Goal: Information Seeking & Learning: Learn about a topic

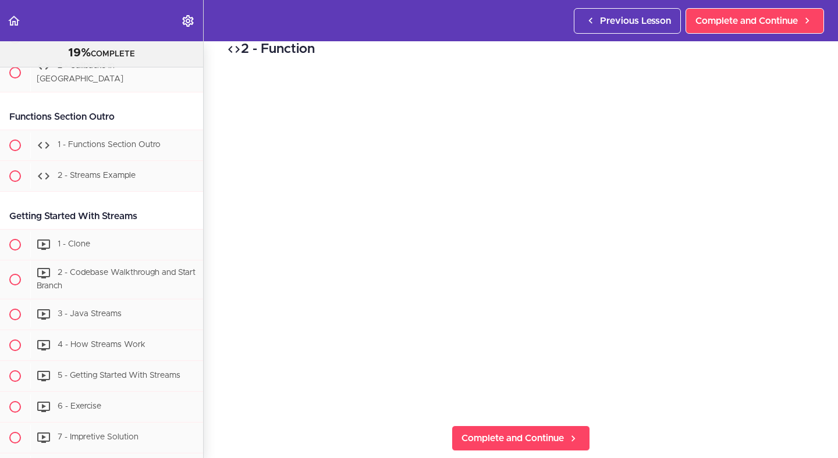
scroll to position [881, 0]
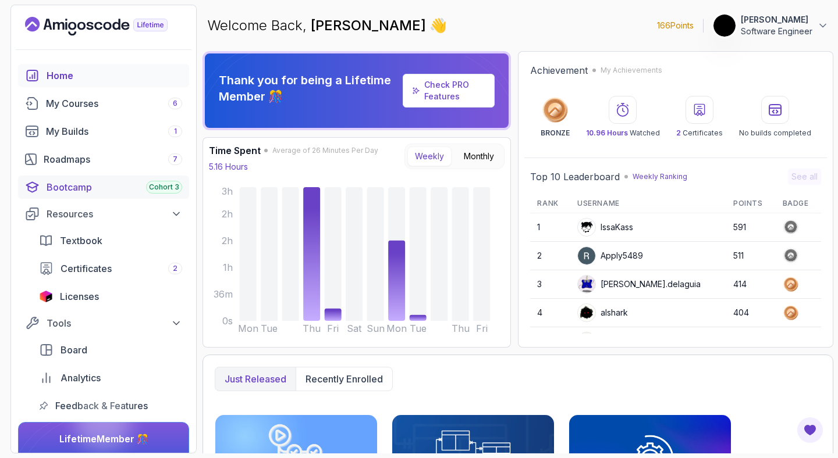
click at [103, 185] on div "Bootcamp Cohort 3" at bounding box center [115, 187] width 136 height 14
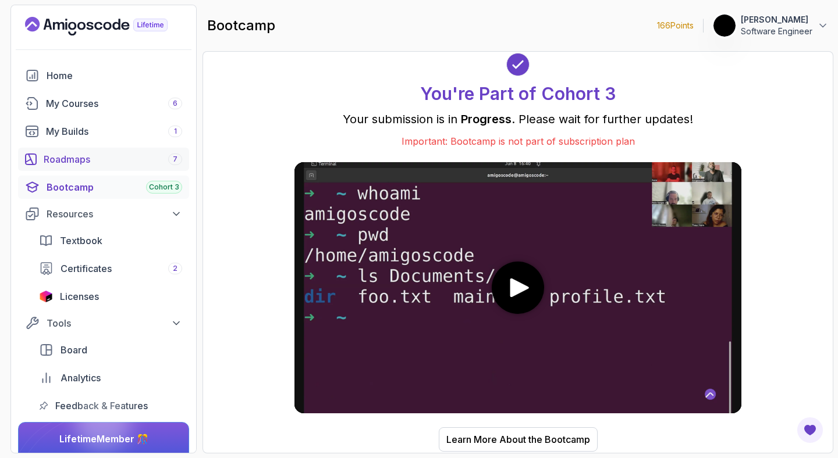
click at [81, 161] on div "Roadmaps 7" at bounding box center [113, 159] width 138 height 14
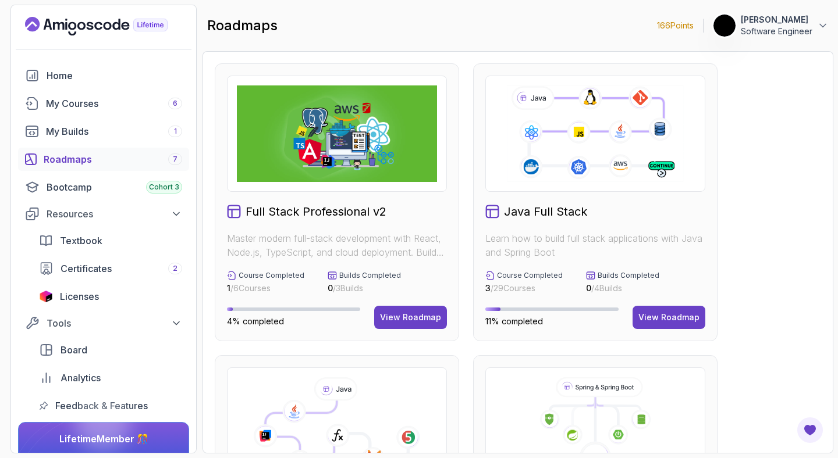
click at [276, 216] on h2 "Full Stack Professional v2" at bounding box center [315, 212] width 141 height 16
click at [539, 216] on h2 "Java Full Stack" at bounding box center [545, 212] width 83 height 16
click at [656, 314] on div "View Roadmap" at bounding box center [668, 318] width 61 height 12
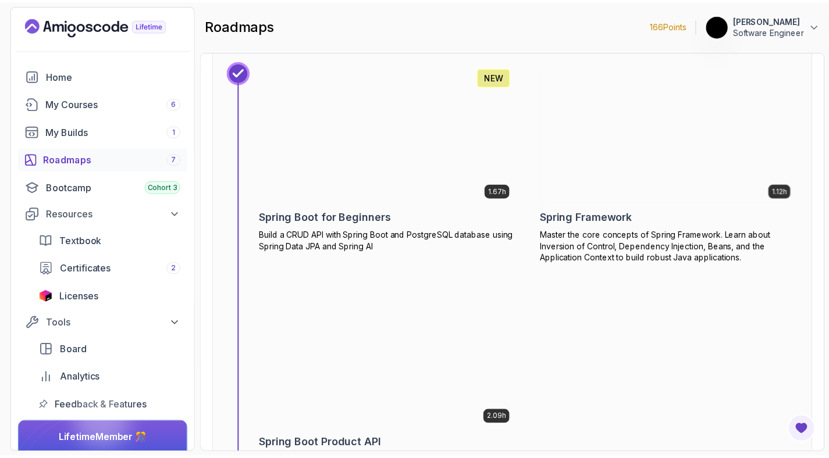
scroll to position [4447, 0]
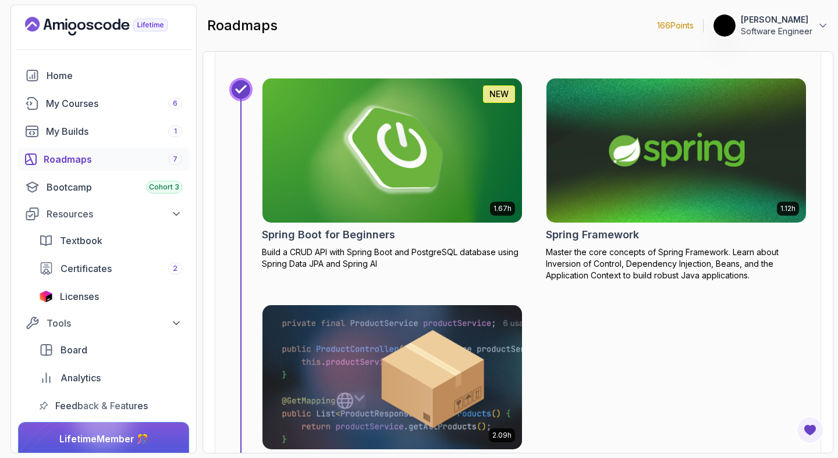
click at [385, 211] on img at bounding box center [392, 150] width 272 height 151
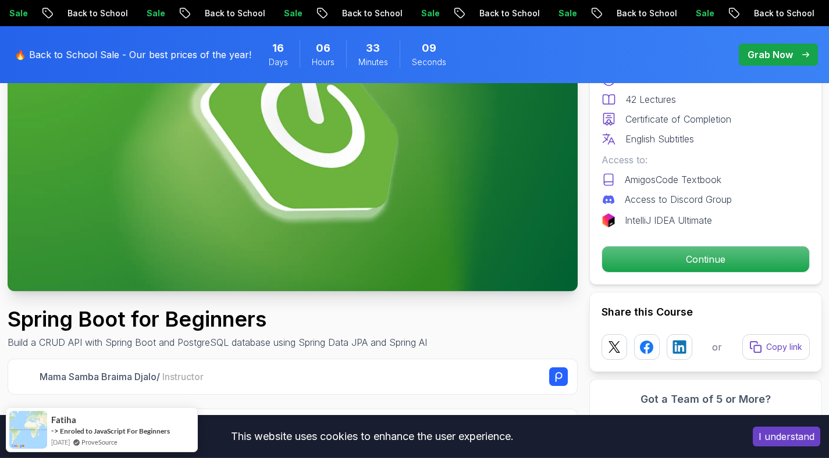
scroll to position [214, 0]
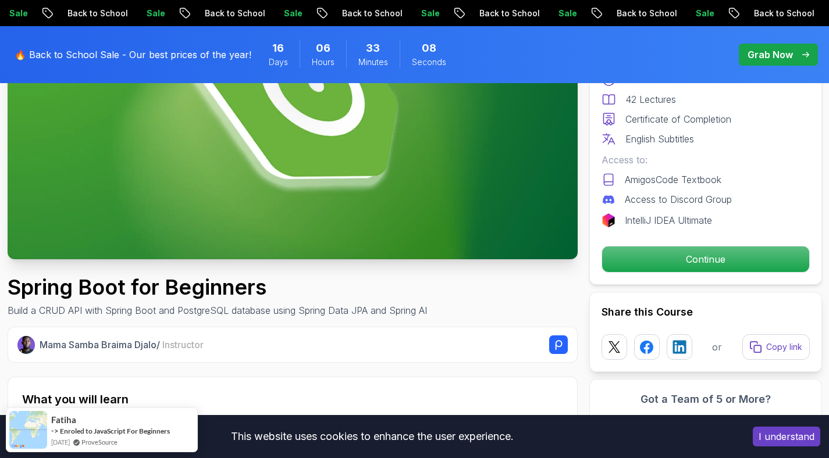
click at [688, 275] on div "Free Course Includes: 1.67 Hours 42 Lectures Certificate of Completion English …" at bounding box center [705, 145] width 233 height 280
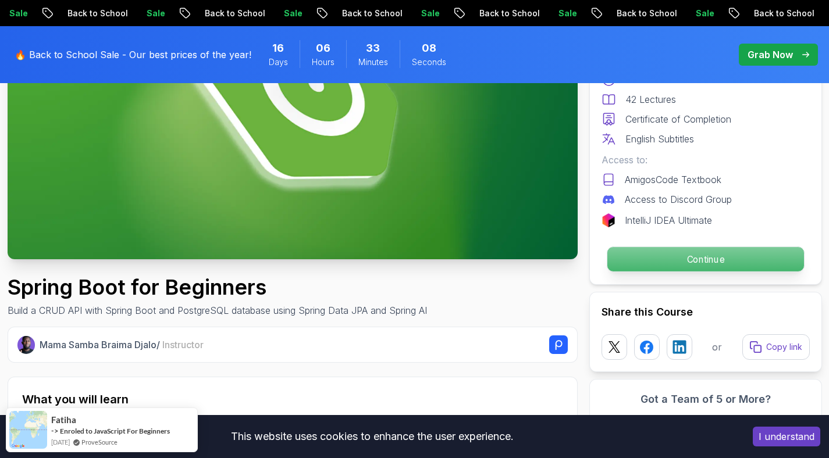
click at [680, 262] on p "Continue" at bounding box center [705, 259] width 197 height 24
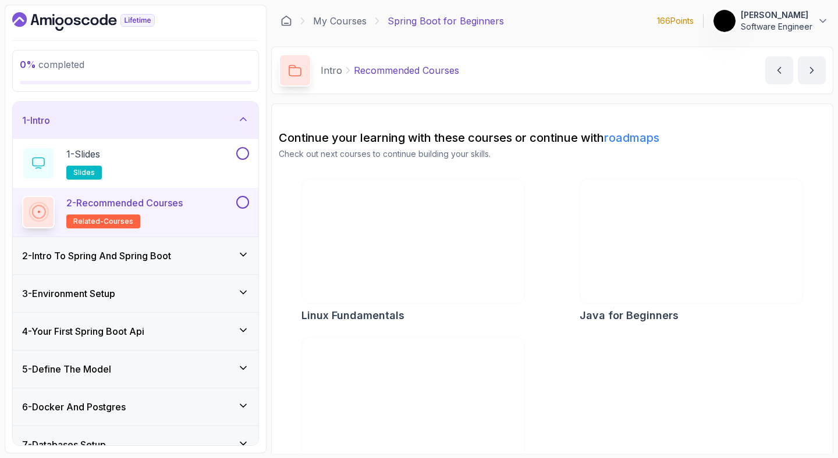
scroll to position [40, 0]
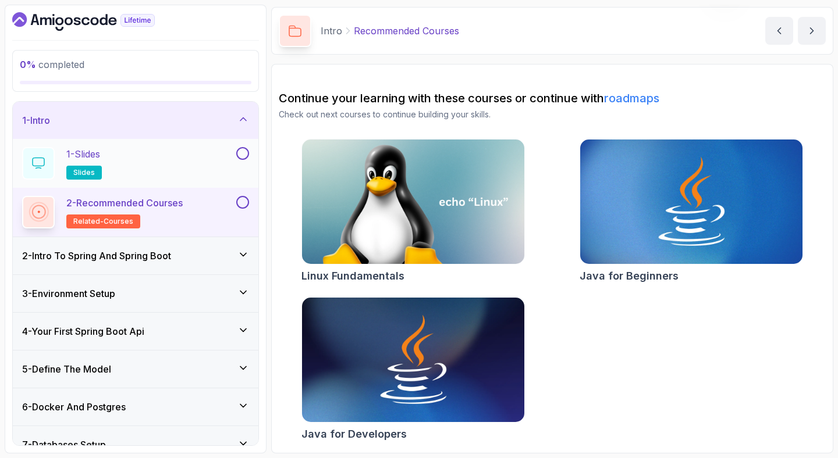
click at [166, 166] on div "1 - Slides slides" at bounding box center [128, 163] width 212 height 33
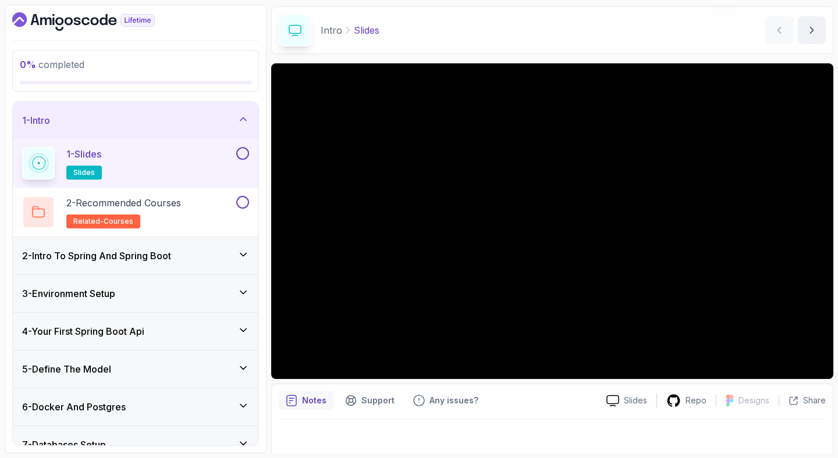
click at [249, 157] on div "1 - Slides slides" at bounding box center [135, 163] width 245 height 49
click at [242, 200] on button at bounding box center [242, 202] width 13 height 13
click at [243, 151] on button at bounding box center [242, 153] width 13 height 13
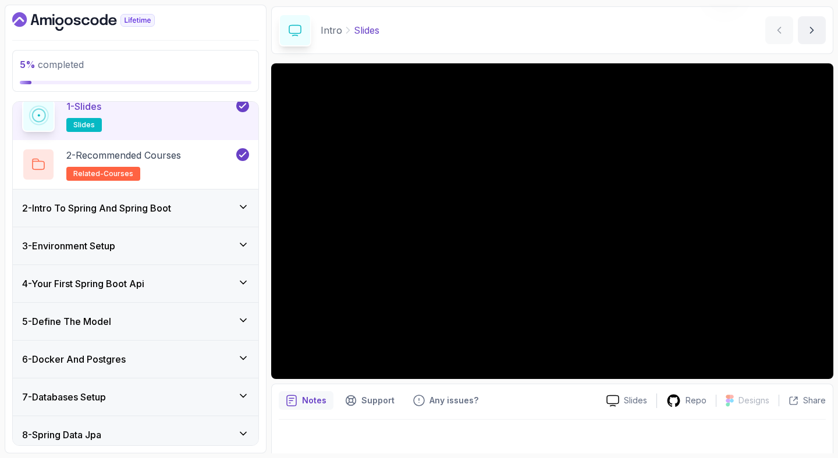
scroll to position [57, 0]
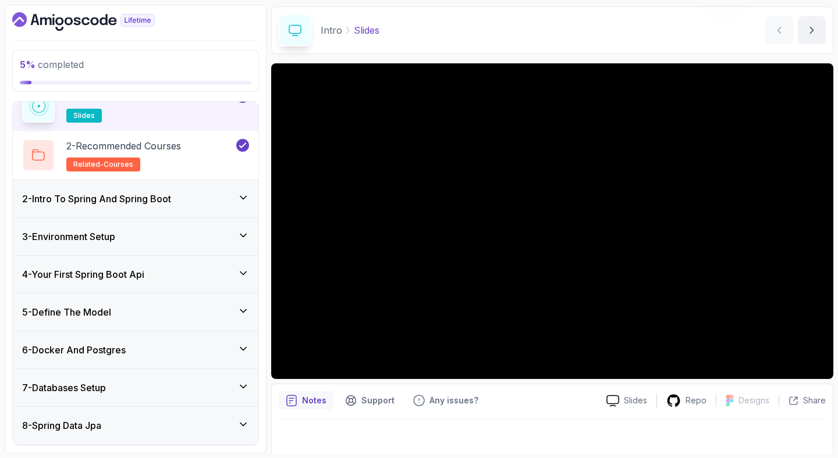
click at [148, 209] on div "2 - Intro To Spring And Spring Boot" at bounding box center [135, 198] width 245 height 37
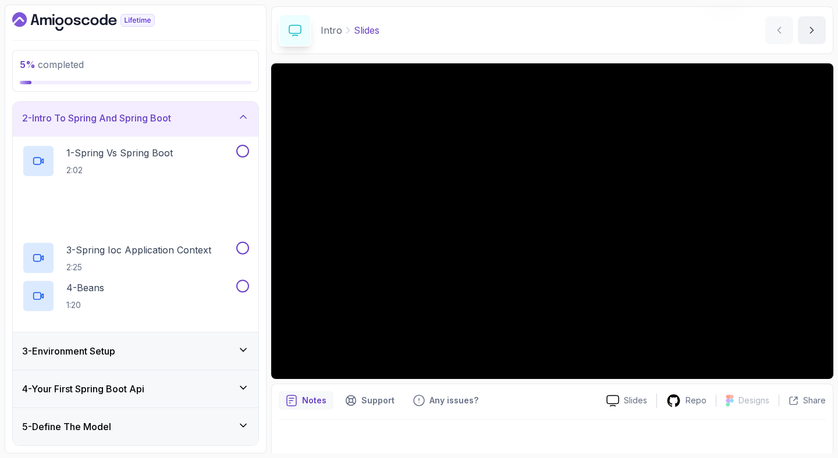
scroll to position [40, 0]
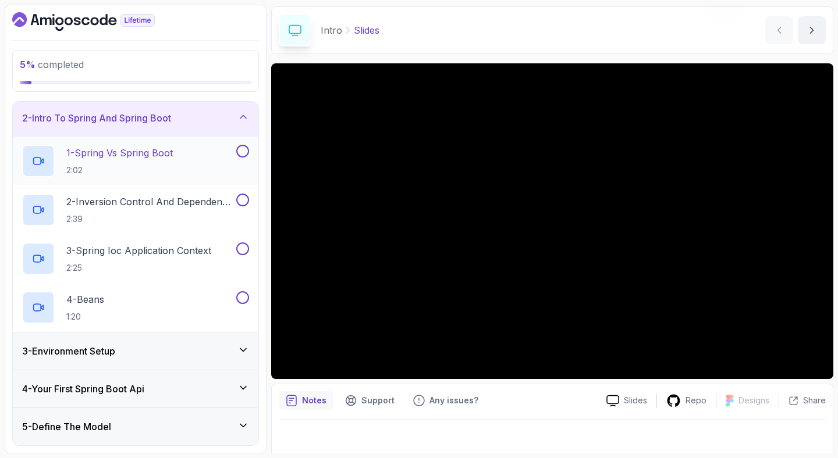
click at [106, 178] on div "1 - Spring Vs Spring Boot 2:02" at bounding box center [135, 161] width 245 height 49
click at [108, 155] on p "1 - Spring Vs Spring Boot" at bounding box center [119, 153] width 106 height 14
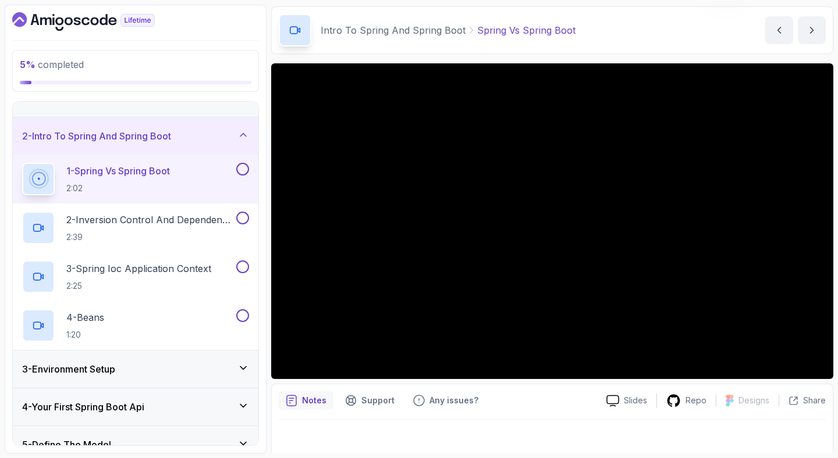
scroll to position [22, 0]
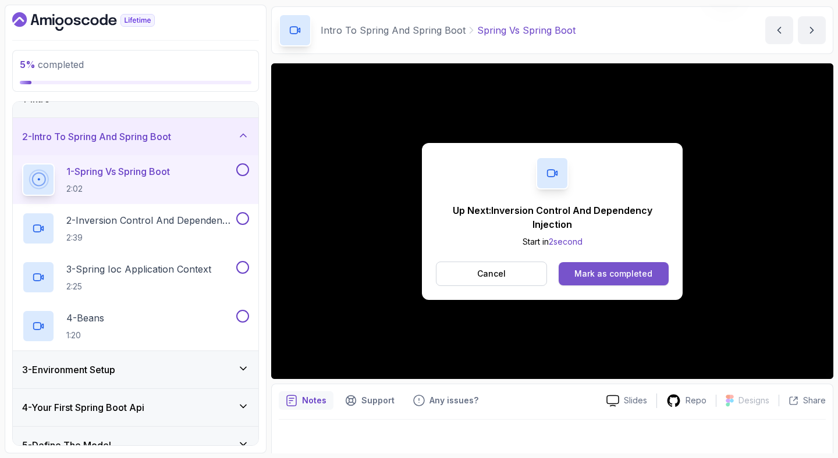
click at [588, 267] on button "Mark as completed" at bounding box center [613, 273] width 110 height 23
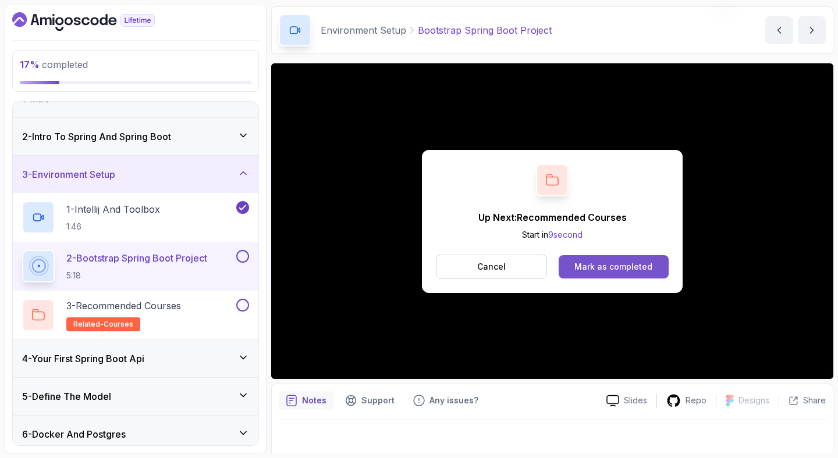
click at [633, 268] on div "Mark as completed" at bounding box center [613, 267] width 78 height 12
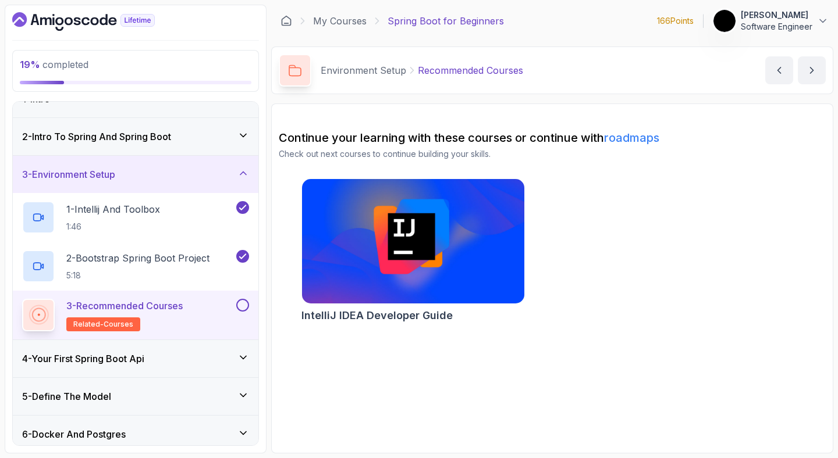
click at [244, 306] on button at bounding box center [242, 305] width 13 height 13
click at [205, 367] on div "4 - Your First Spring Boot Api" at bounding box center [135, 358] width 245 height 37
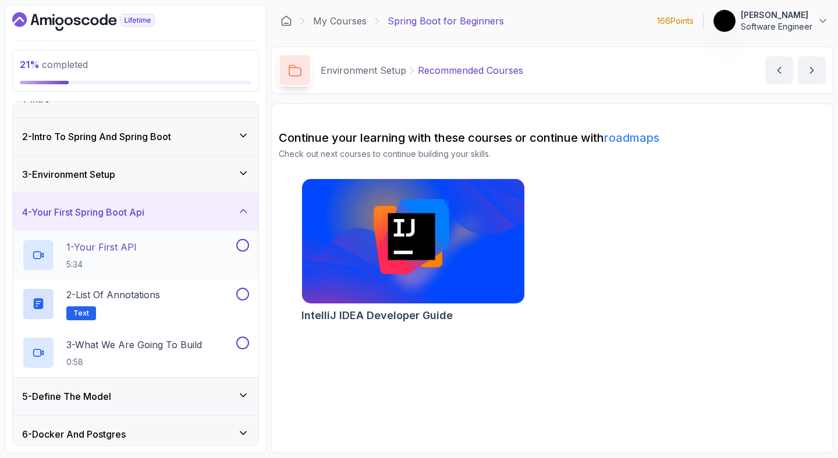
click at [96, 261] on p "5:34" at bounding box center [101, 265] width 70 height 12
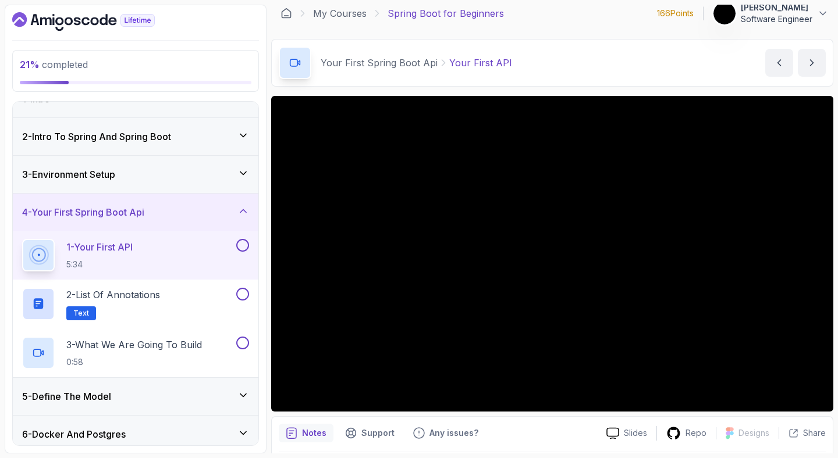
scroll to position [12, 0]
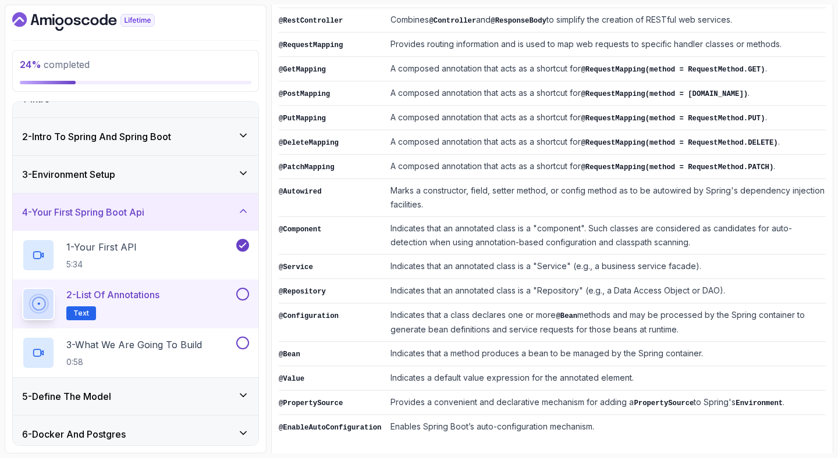
scroll to position [270, 0]
click at [247, 297] on button at bounding box center [242, 294] width 13 height 13
click at [187, 346] on p "3 - What We Are Going To Build" at bounding box center [134, 345] width 136 height 14
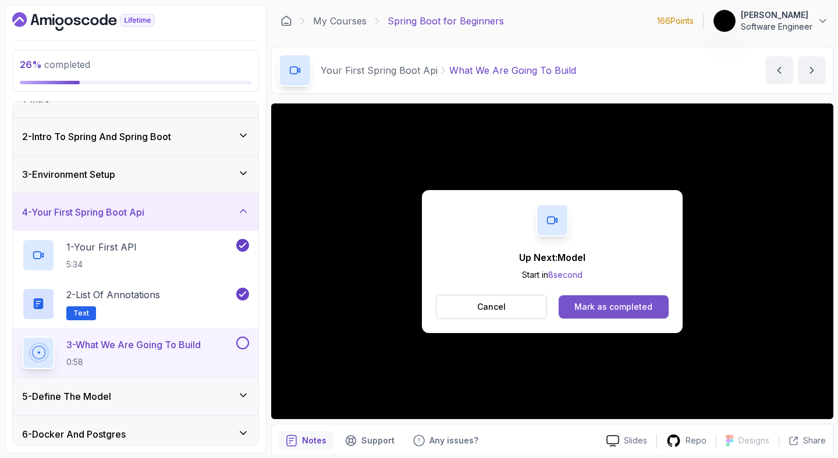
click at [618, 319] on div "Cancel Mark as completed" at bounding box center [552, 307] width 233 height 24
click at [618, 309] on div "Mark as completed" at bounding box center [613, 307] width 78 height 12
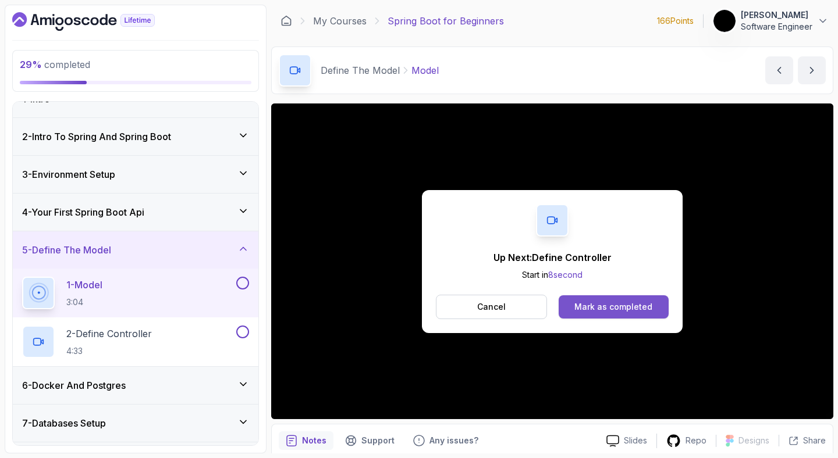
click at [630, 307] on div "Mark as completed" at bounding box center [613, 307] width 78 height 12
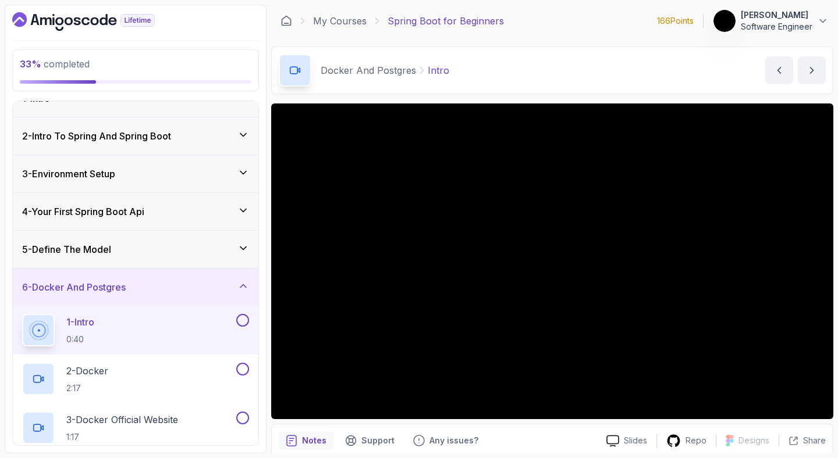
click at [181, 258] on div "5 - Define The Model" at bounding box center [135, 249] width 245 height 37
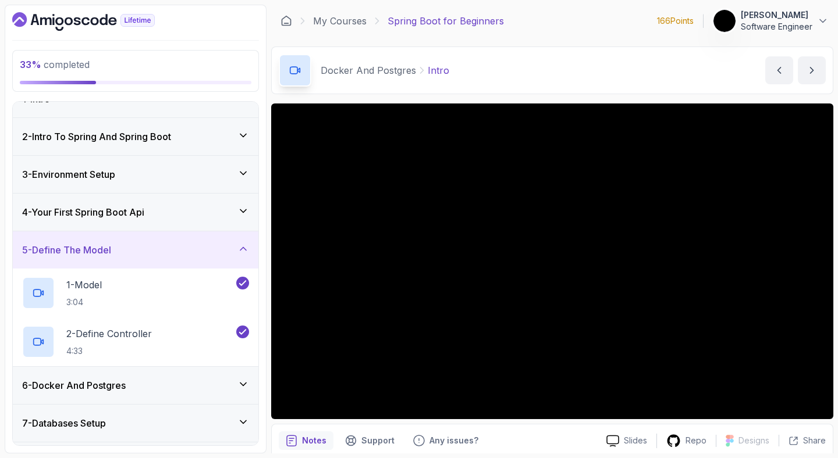
click at [182, 257] on div "5 - Define The Model" at bounding box center [135, 250] width 227 height 14
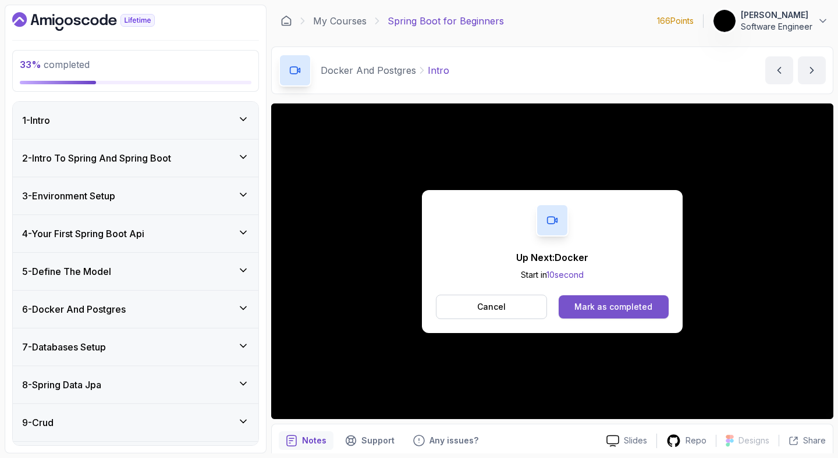
click at [620, 304] on div "Mark as completed" at bounding box center [613, 307] width 78 height 12
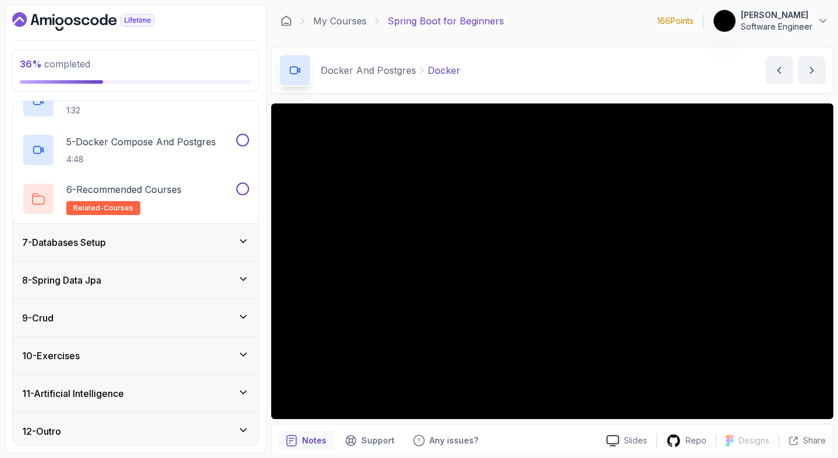
scroll to position [403, 0]
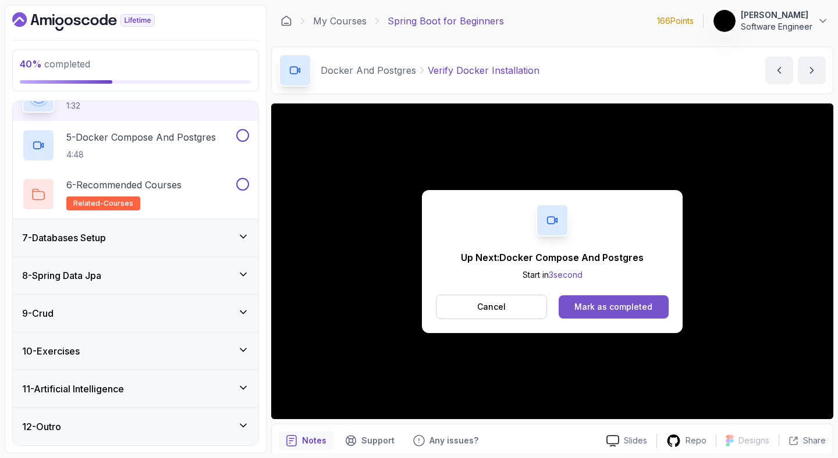
click at [589, 303] on div "Mark as completed" at bounding box center [613, 307] width 78 height 12
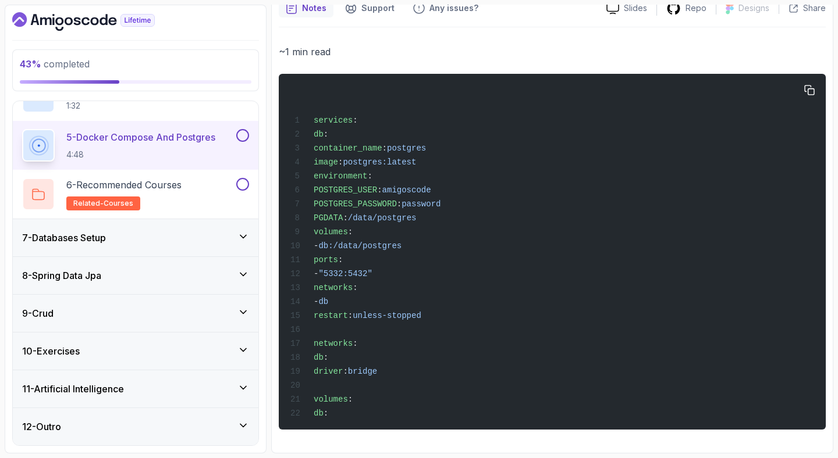
scroll to position [443, 0]
click at [816, 81] on button "button" at bounding box center [809, 90] width 19 height 19
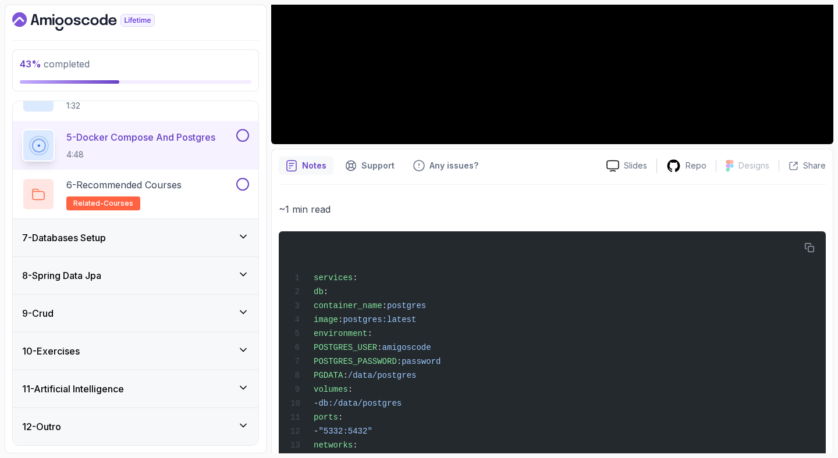
scroll to position [58, 0]
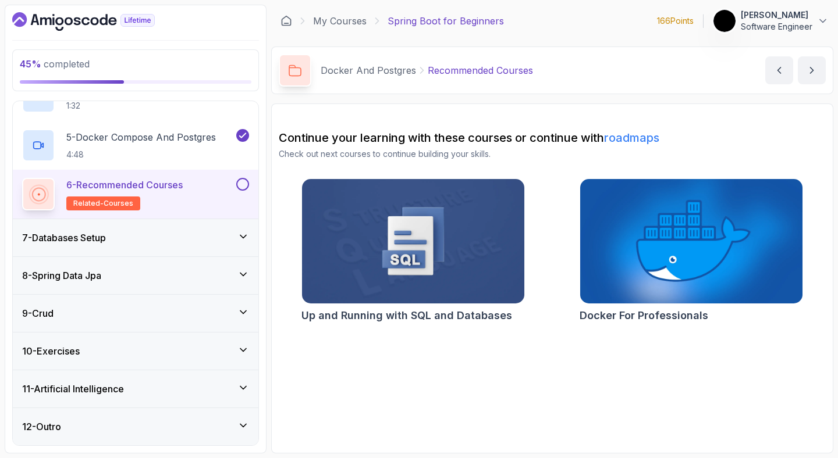
click at [249, 187] on div "6 - Recommended Courses related-courses" at bounding box center [135, 194] width 245 height 49
click at [246, 182] on button at bounding box center [242, 184] width 13 height 13
click at [239, 232] on icon at bounding box center [243, 237] width 12 height 12
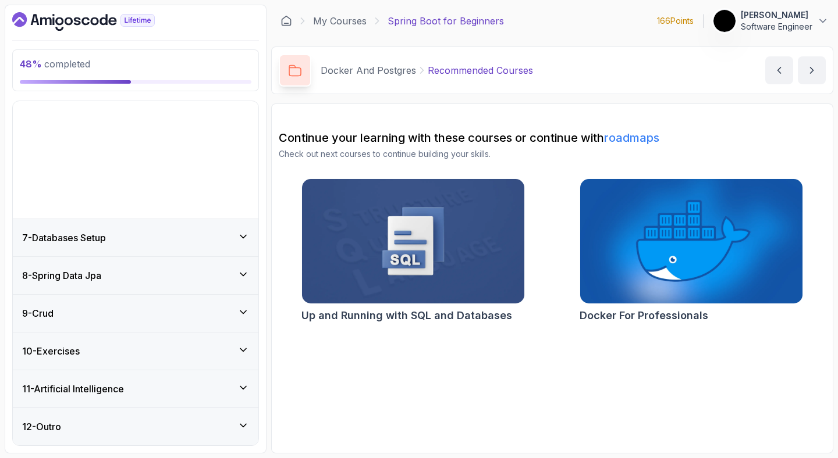
scroll to position [110, 0]
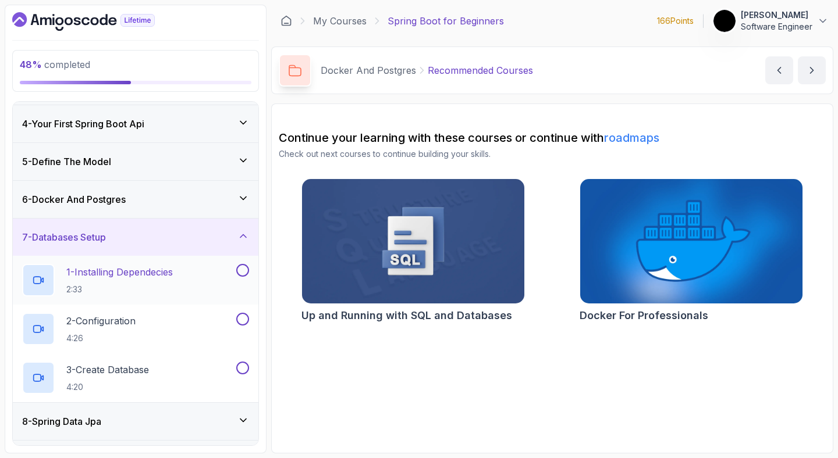
click at [184, 276] on div "1 - Installing Dependecies 2:33" at bounding box center [128, 280] width 212 height 33
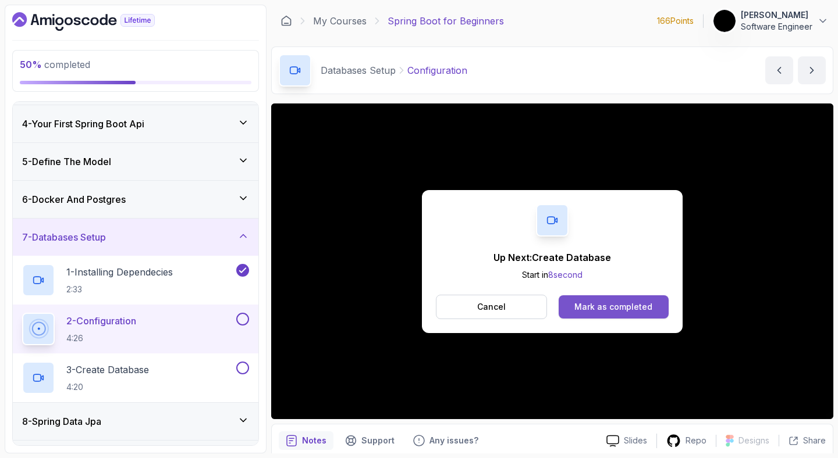
click at [636, 307] on div "Mark as completed" at bounding box center [613, 307] width 78 height 12
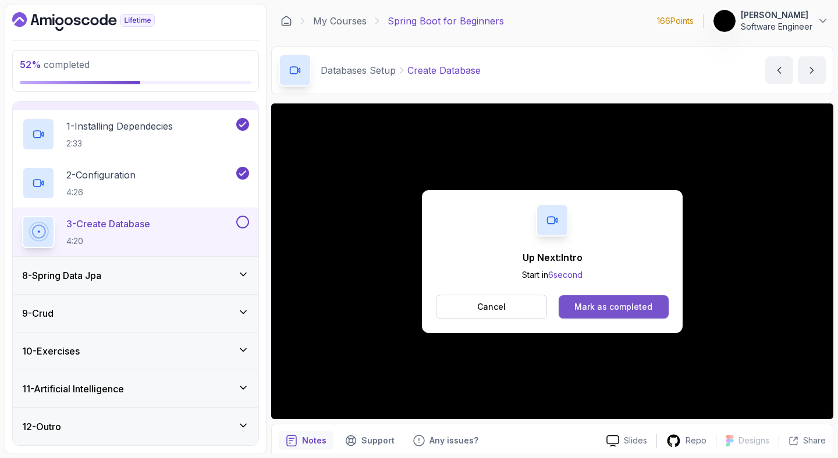
click at [617, 317] on button "Mark as completed" at bounding box center [613, 307] width 110 height 23
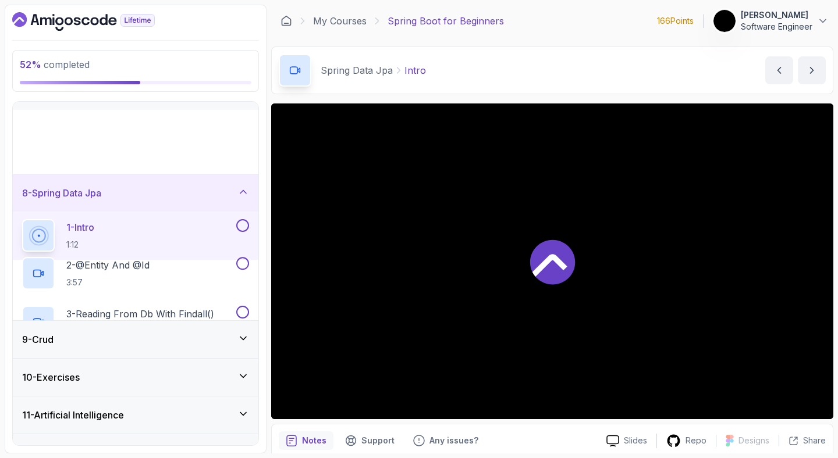
scroll to position [110, 0]
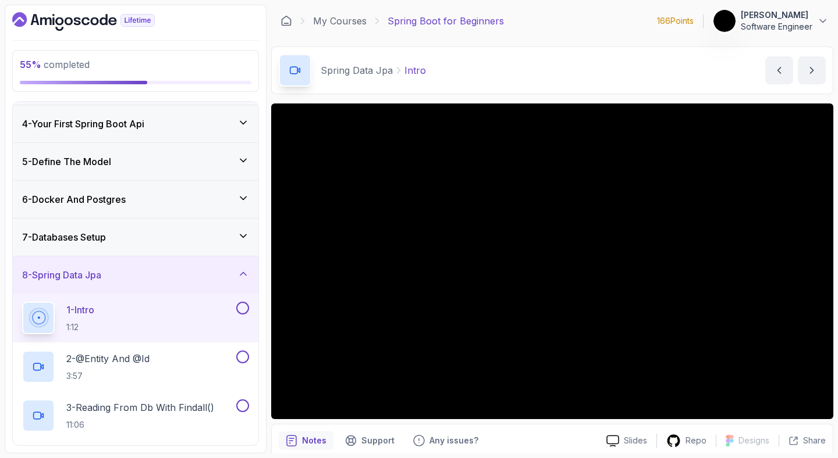
click at [678, 21] on p "166 Points" at bounding box center [675, 21] width 37 height 12
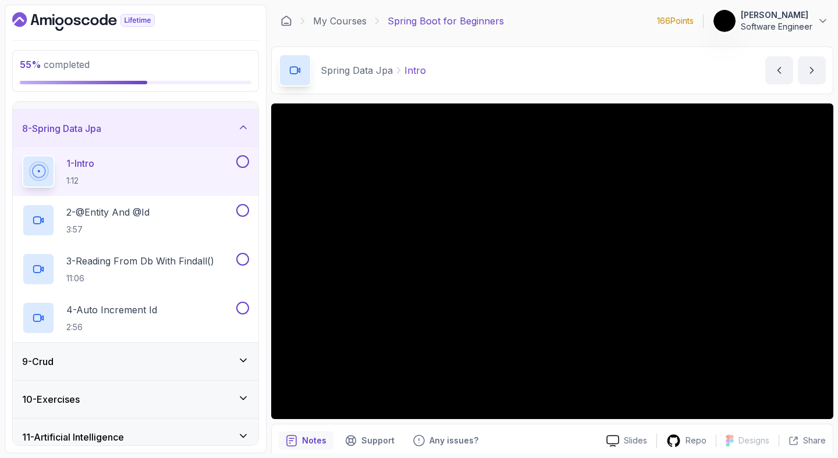
scroll to position [305, 0]
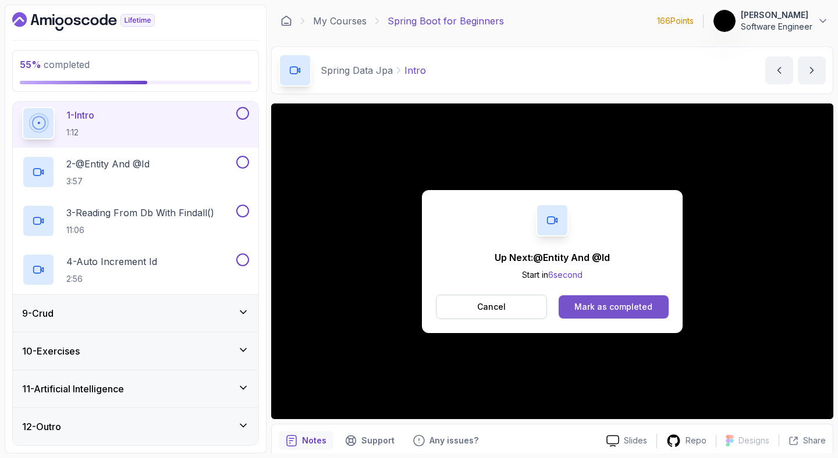
click at [621, 308] on div "Mark as completed" at bounding box center [613, 307] width 78 height 12
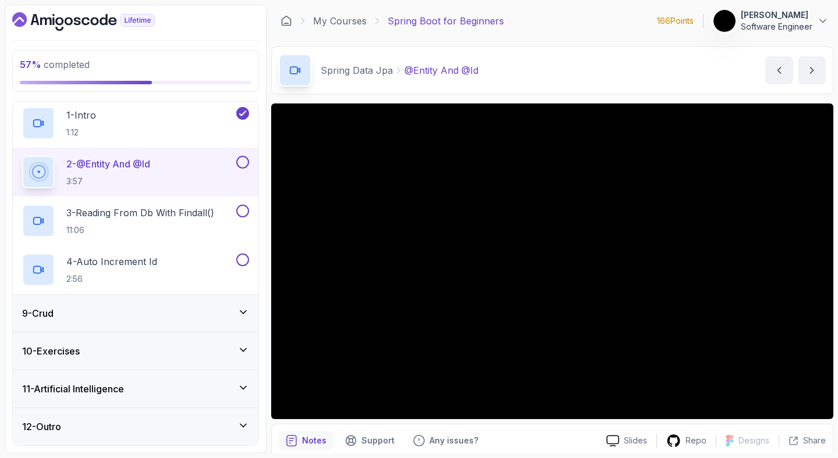
click at [95, 315] on div "9 - Crud" at bounding box center [135, 314] width 227 height 14
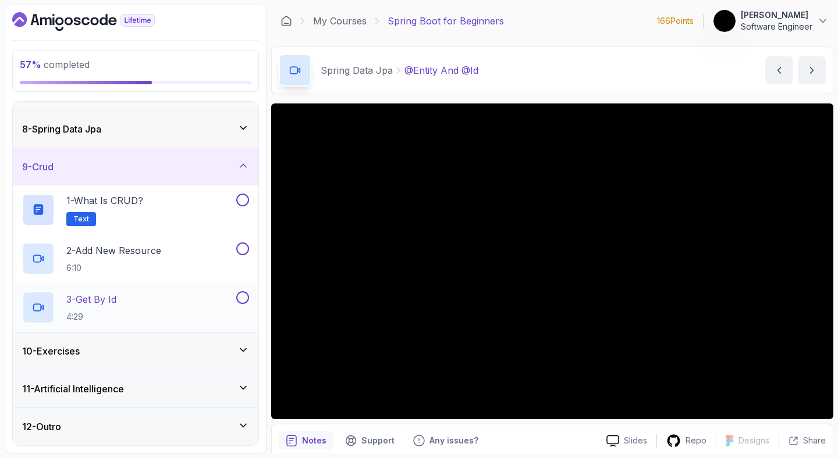
scroll to position [245, 0]
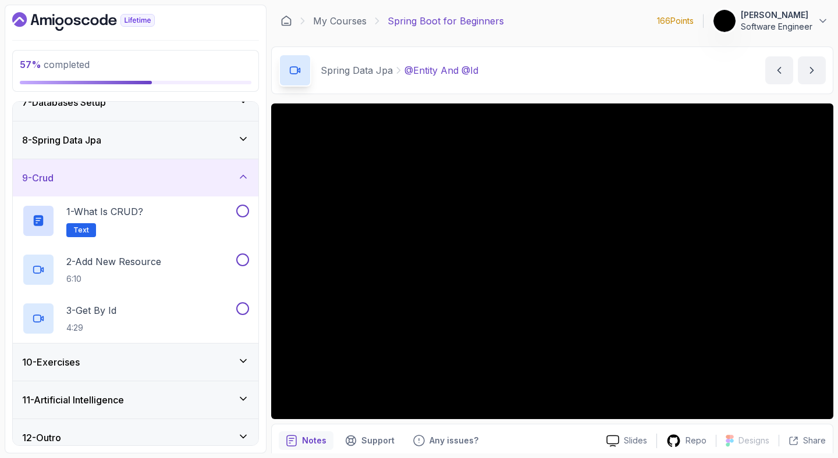
click at [138, 166] on div "9 - Crud" at bounding box center [135, 177] width 245 height 37
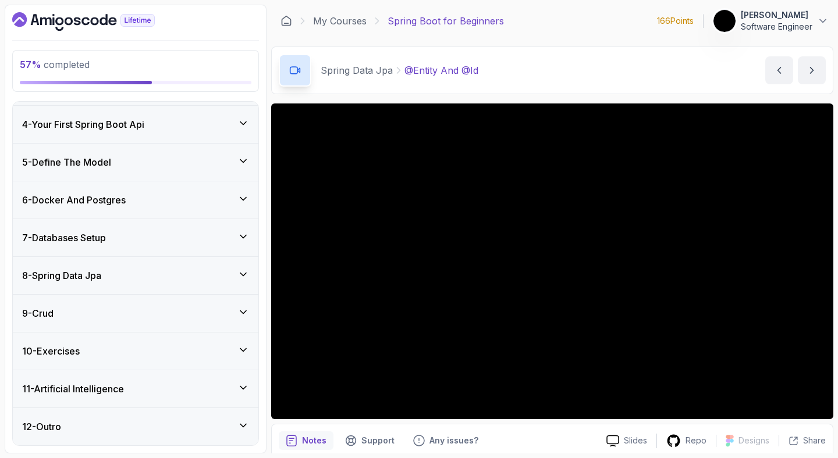
scroll to position [98, 0]
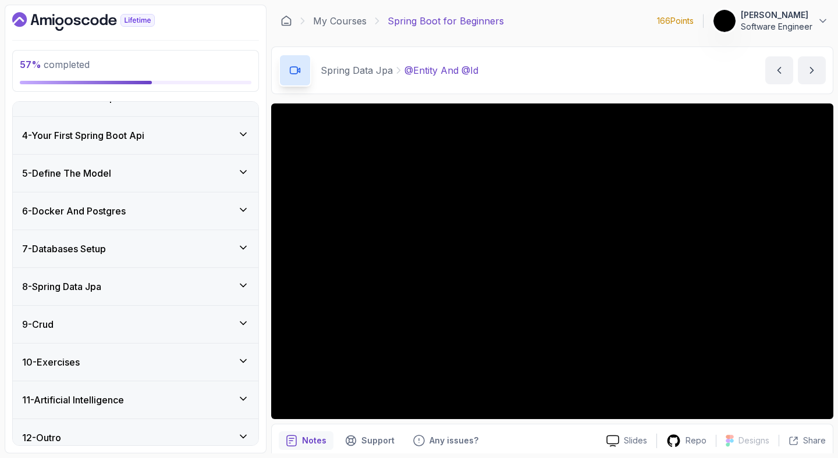
click at [126, 285] on div "8 - Spring Data Jpa" at bounding box center [135, 287] width 227 height 14
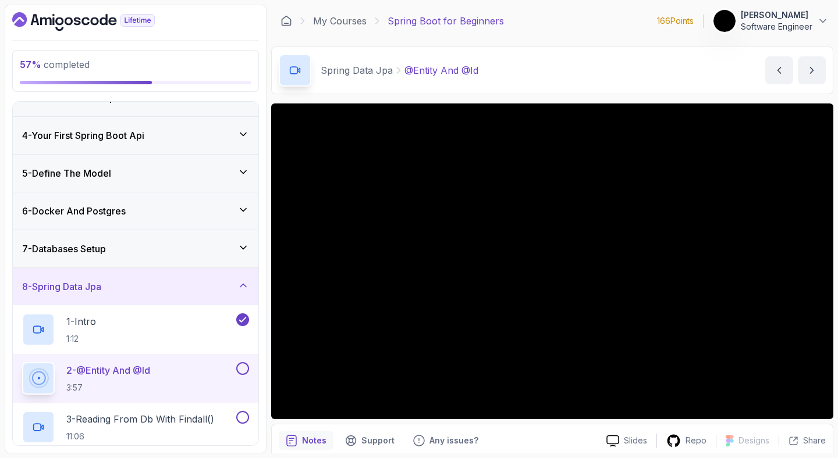
scroll to position [110, 0]
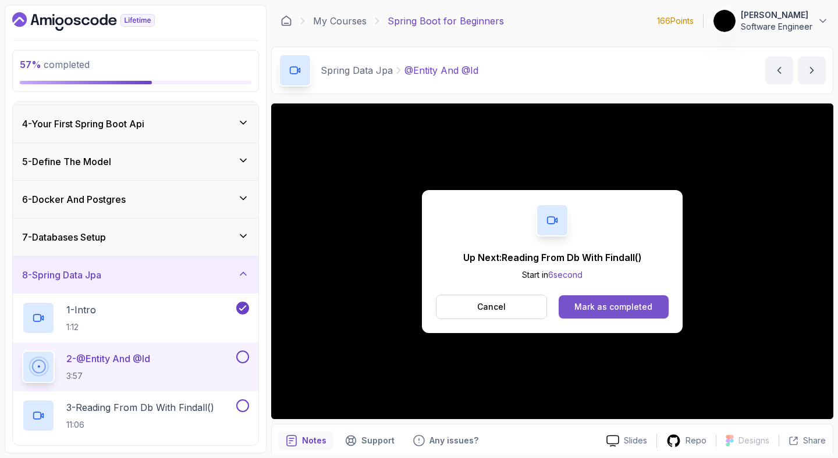
click at [620, 301] on button "Mark as completed" at bounding box center [613, 307] width 110 height 23
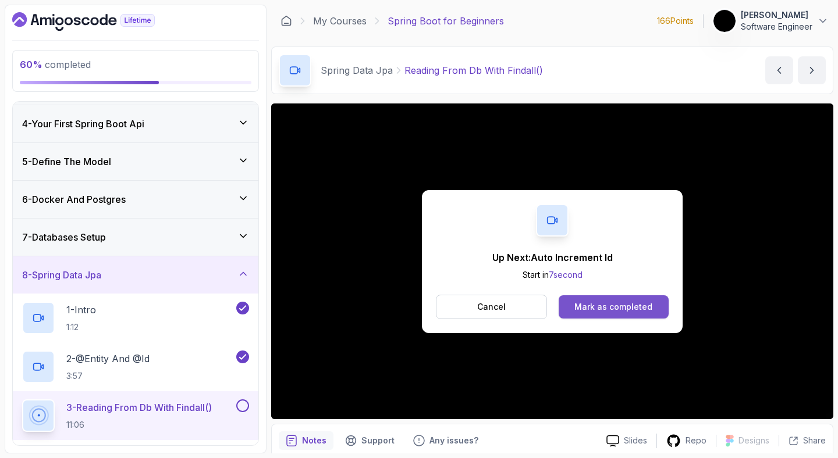
click at [622, 309] on div "Mark as completed" at bounding box center [613, 307] width 78 height 12
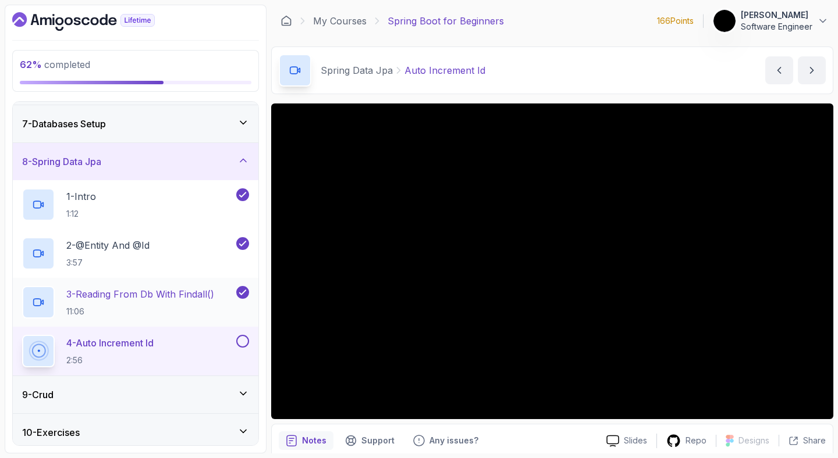
scroll to position [305, 0]
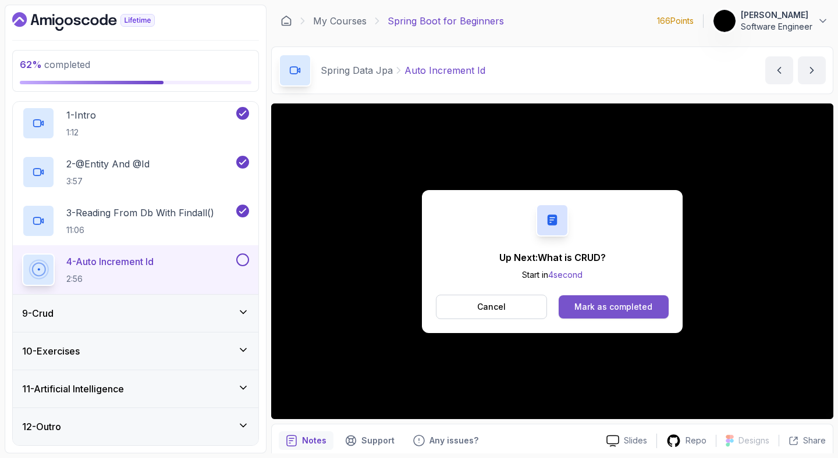
click at [628, 312] on div "Mark as completed" at bounding box center [613, 307] width 78 height 12
